Goal: Task Accomplishment & Management: Use online tool/utility

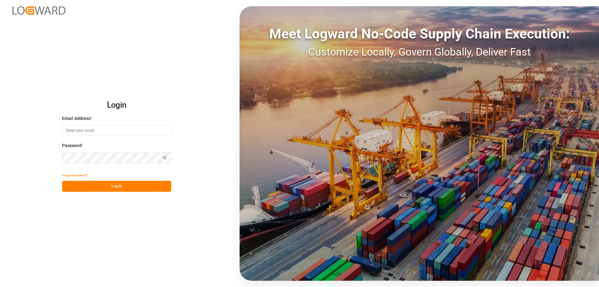
click at [74, 129] on input at bounding box center [116, 130] width 109 height 11
click at [97, 128] on input "sas.leipzig@lit.d" at bounding box center [116, 130] width 109 height 11
type input "sas.leipzig@lit.de"
click at [123, 187] on button "Log In" at bounding box center [116, 186] width 109 height 11
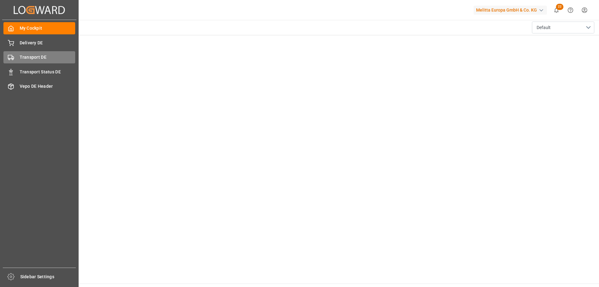
click at [41, 57] on span "Transport DE" at bounding box center [48, 57] width 56 height 7
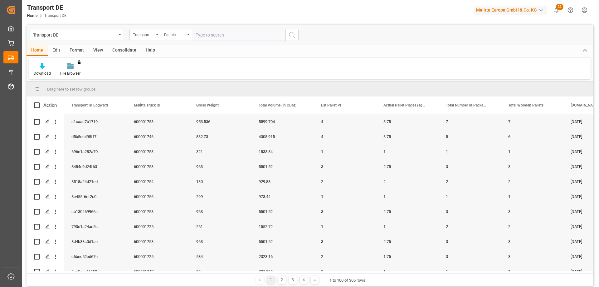
click at [212, 39] on input "text" at bounding box center [239, 35] width 94 height 12
paste input "d5b5de495ff7"
type input "d5b5de495ff7"
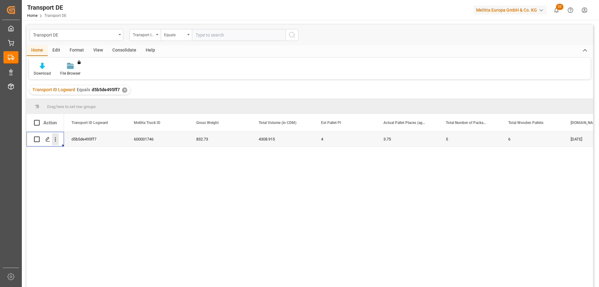
click at [56, 138] on icon "open menu" at bounding box center [55, 139] width 7 height 7
click at [82, 152] on span "Open in new tab" at bounding box center [96, 152] width 57 height 7
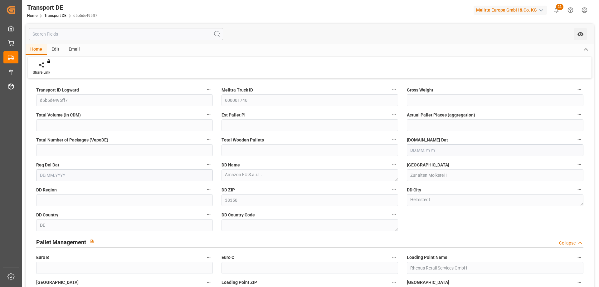
type input "832.73"
type input "4308.915"
type input "4"
type input "3.75"
type input "5"
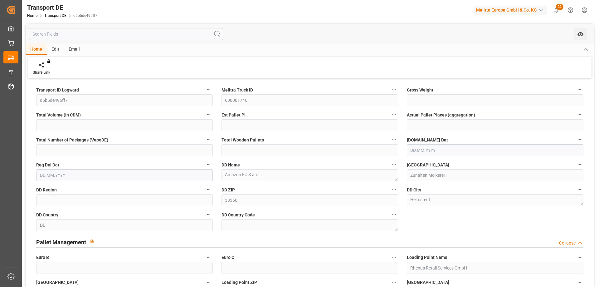
type input "6"
type input "38"
type input "0"
type input "5"
type input "[DATE]"
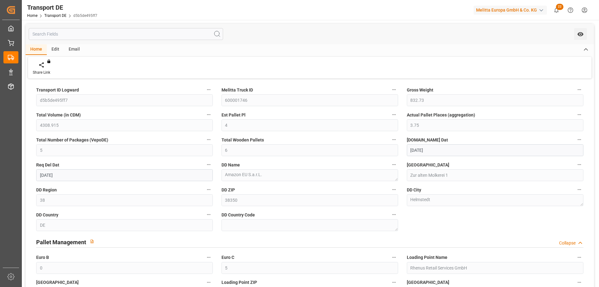
type input "[DATE]"
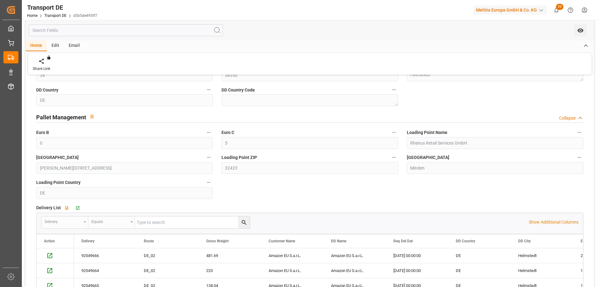
scroll to position [218, 0]
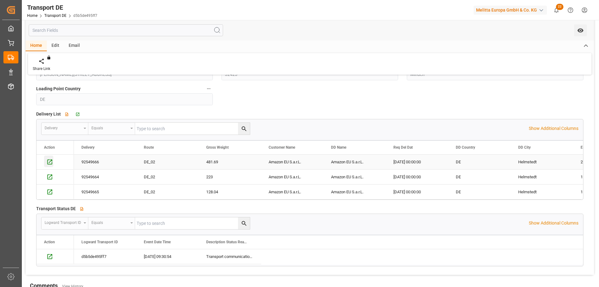
click at [46, 161] on icon "Press SPACE to select this row." at bounding box center [49, 161] width 7 height 7
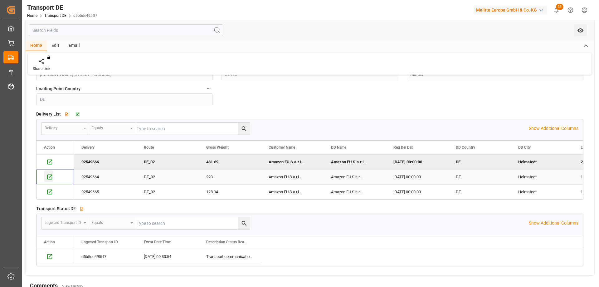
click at [49, 176] on icon "Press SPACE to select this row." at bounding box center [49, 176] width 7 height 7
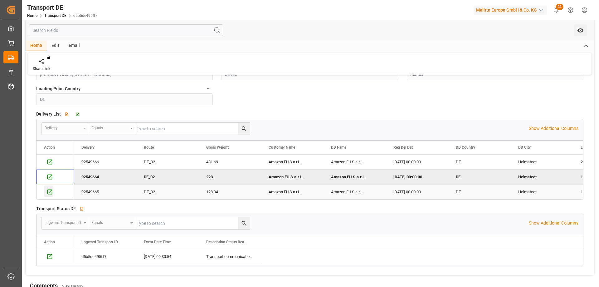
click at [46, 191] on icon "Press SPACE to select this row." at bounding box center [49, 191] width 7 height 7
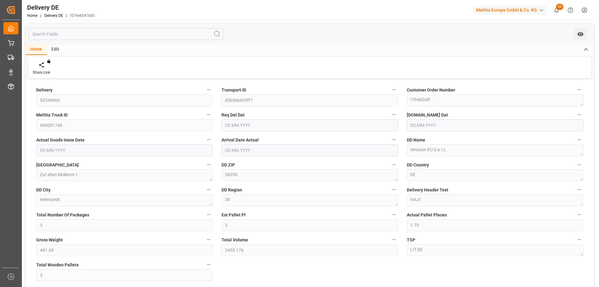
type input "3"
type input "2"
type input "1.75"
type input "481.69"
type input "2455.176"
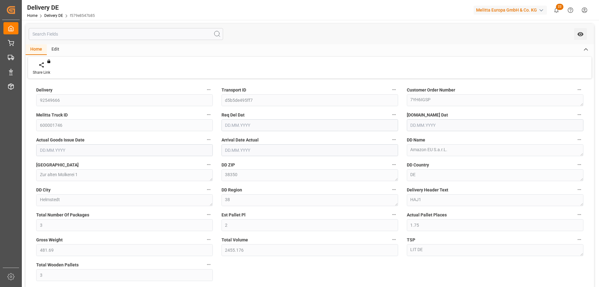
type input "3"
type input "[DATE]"
type input "19.08.2025"
type input "1"
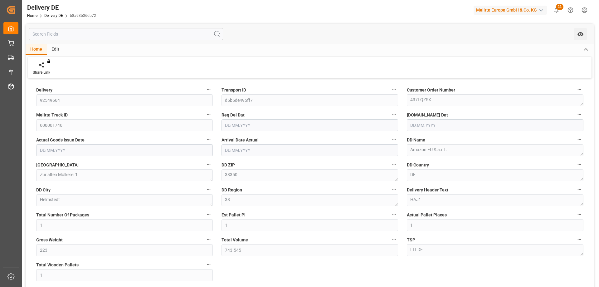
type input "1"
type input "223"
type input "743.545"
type input "1"
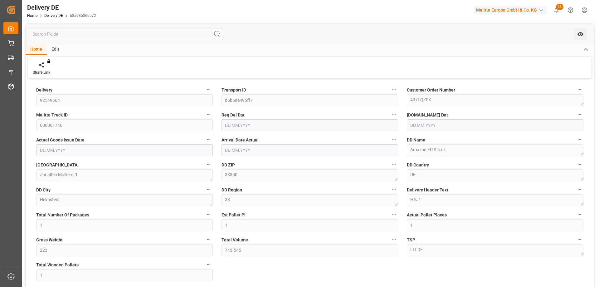
type input "[DATE]"
type input "19.08.2025"
type input "1"
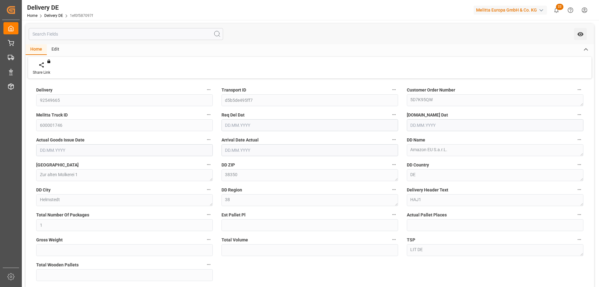
type input "1"
type input "128.04"
type input "1110.194"
type input "2"
type input "[DATE]"
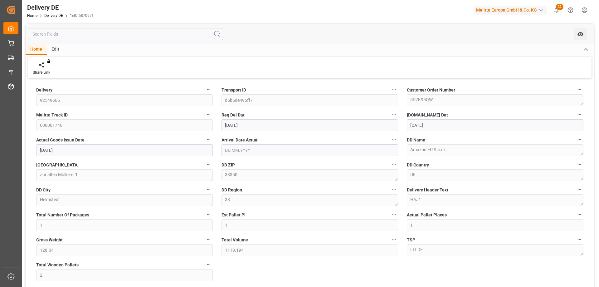
type input "[DATE]"
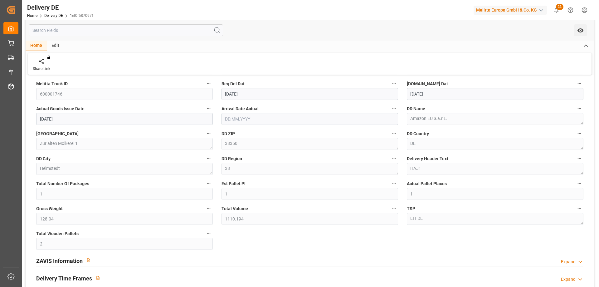
click at [108, 228] on div "Total Wooden Pallets 2" at bounding box center [124, 239] width 185 height 25
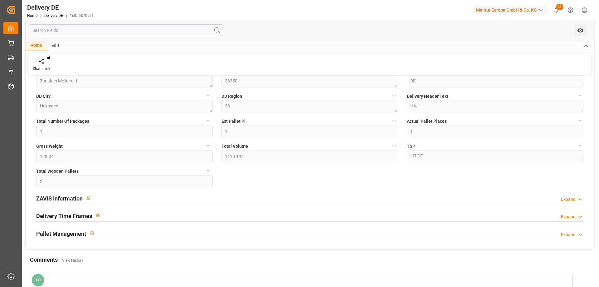
click at [70, 221] on div at bounding box center [309, 221] width 547 height 0
click at [75, 229] on h2 "Pallet Management" at bounding box center [61, 233] width 50 height 8
